Goal: Task Accomplishment & Management: Use online tool/utility

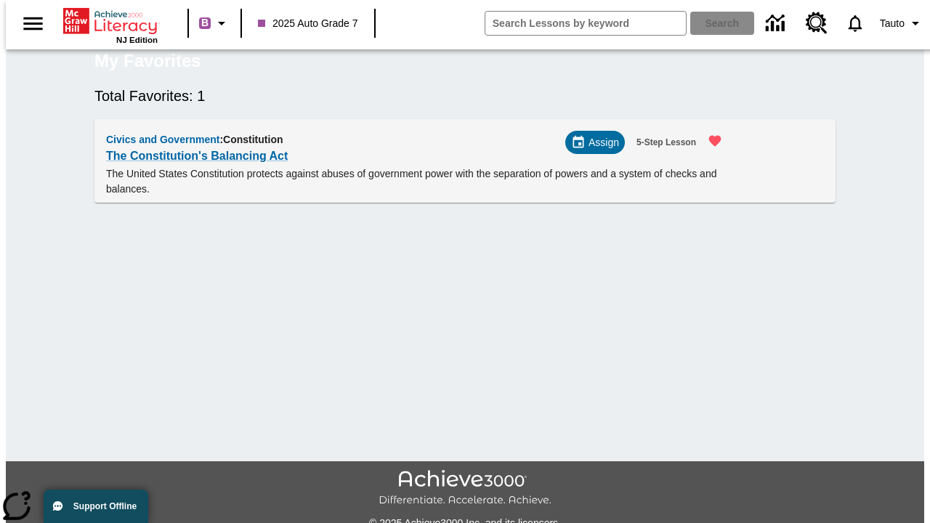
click at [601, 150] on span "Assign" at bounding box center [603, 142] width 31 height 15
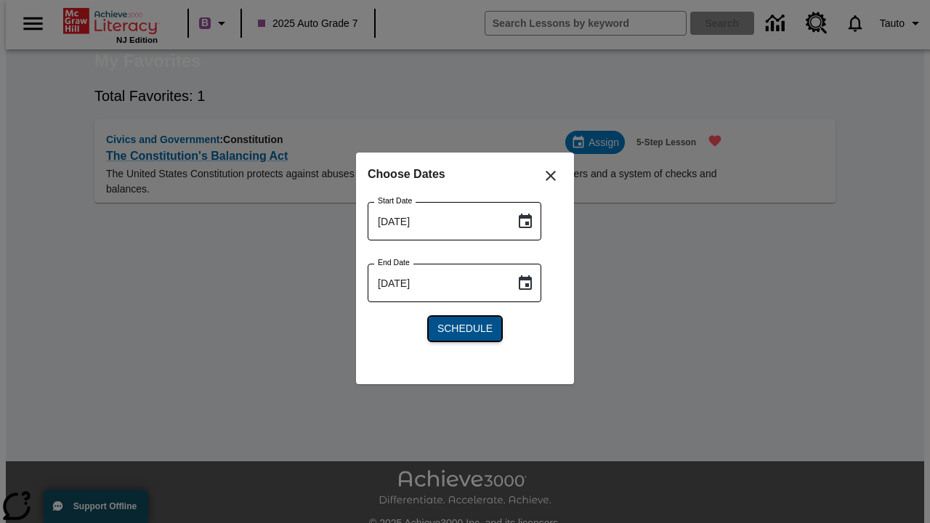
click at [465, 328] on span "Schedule" at bounding box center [464, 328] width 55 height 15
